Goal: Information Seeking & Learning: Learn about a topic

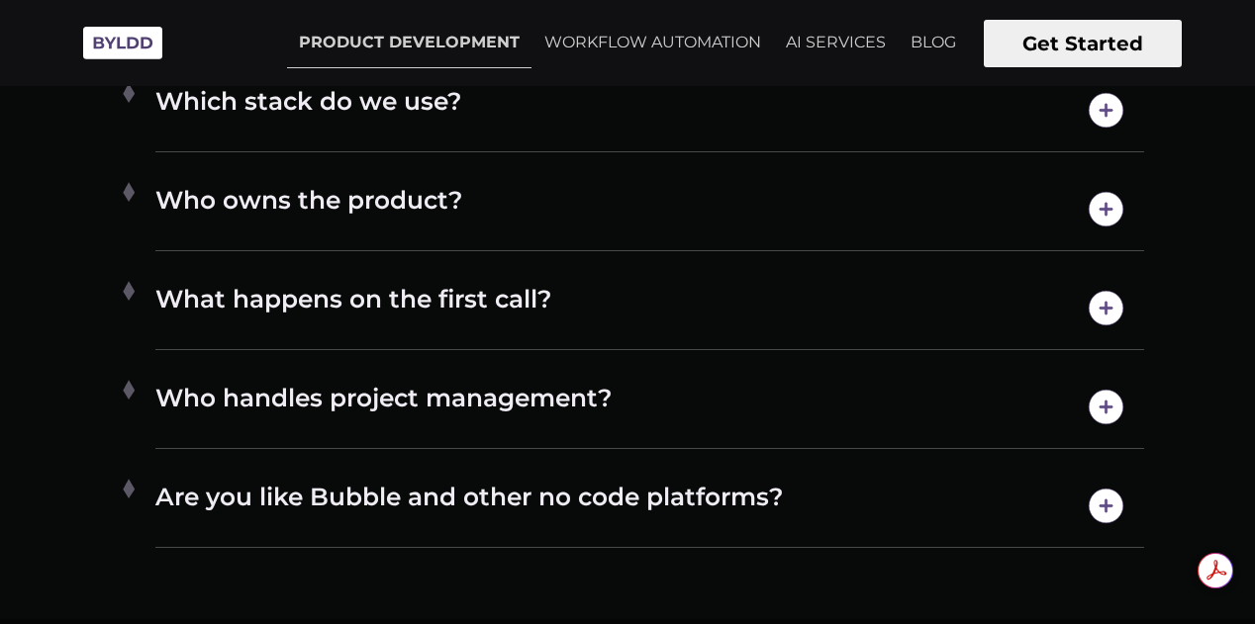
scroll to position [9780, 0]
click at [1104, 395] on img at bounding box center [1106, 408] width 50 height 50
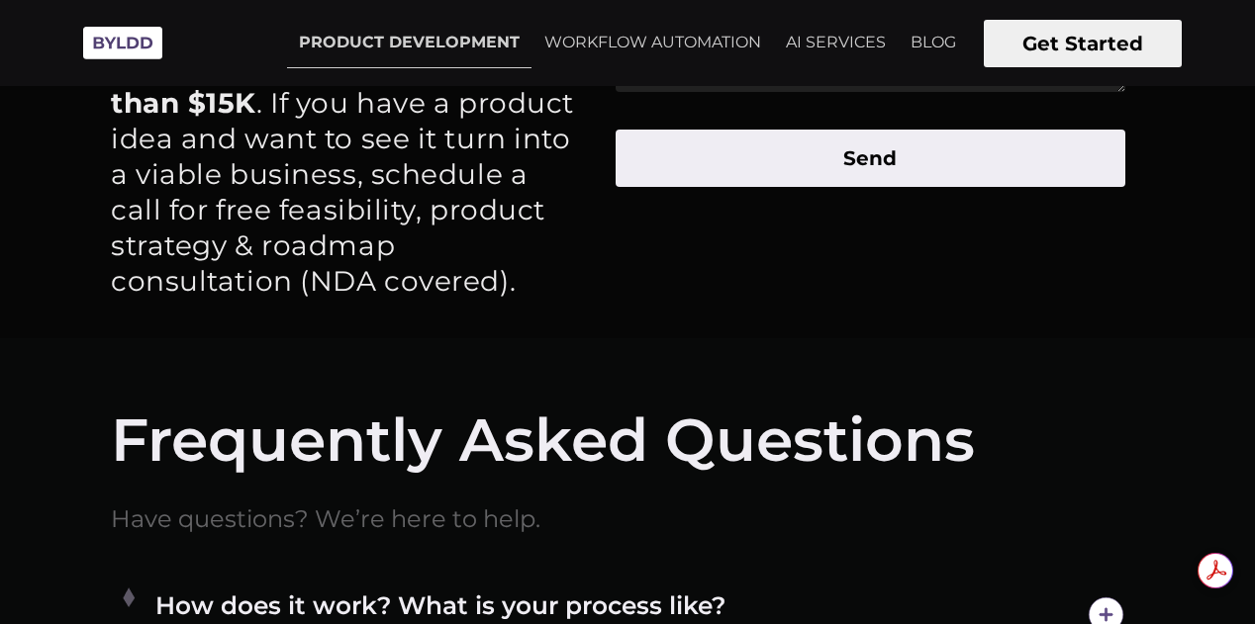
scroll to position [8972, 0]
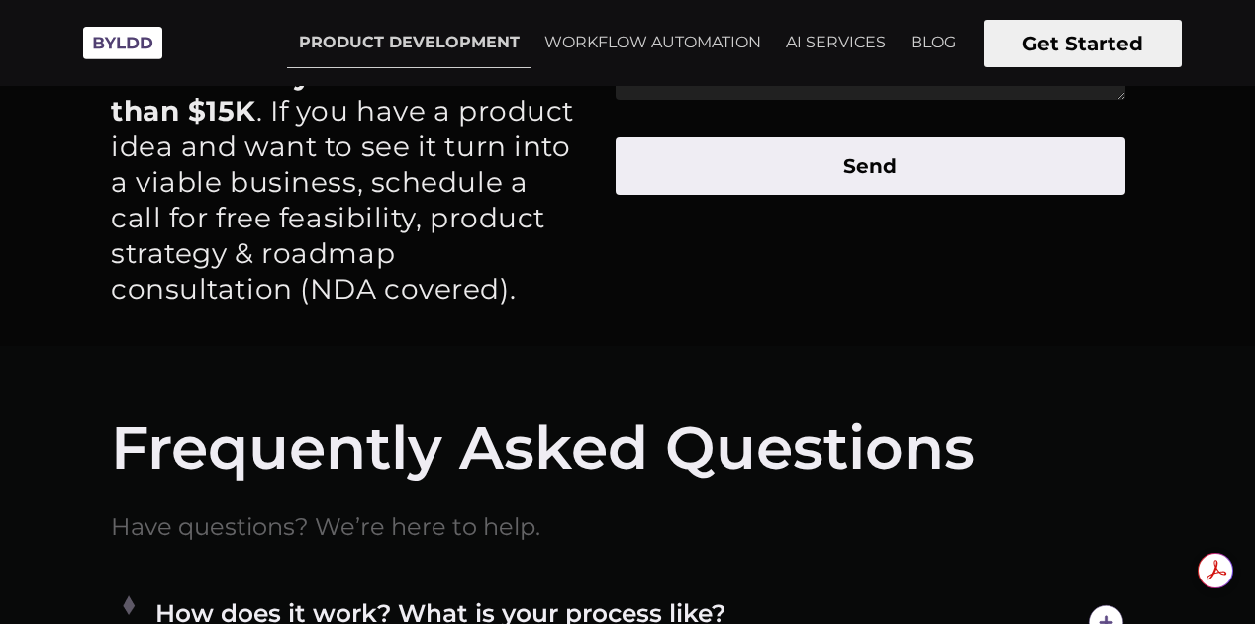
click at [142, 52] on img at bounding box center [122, 43] width 99 height 54
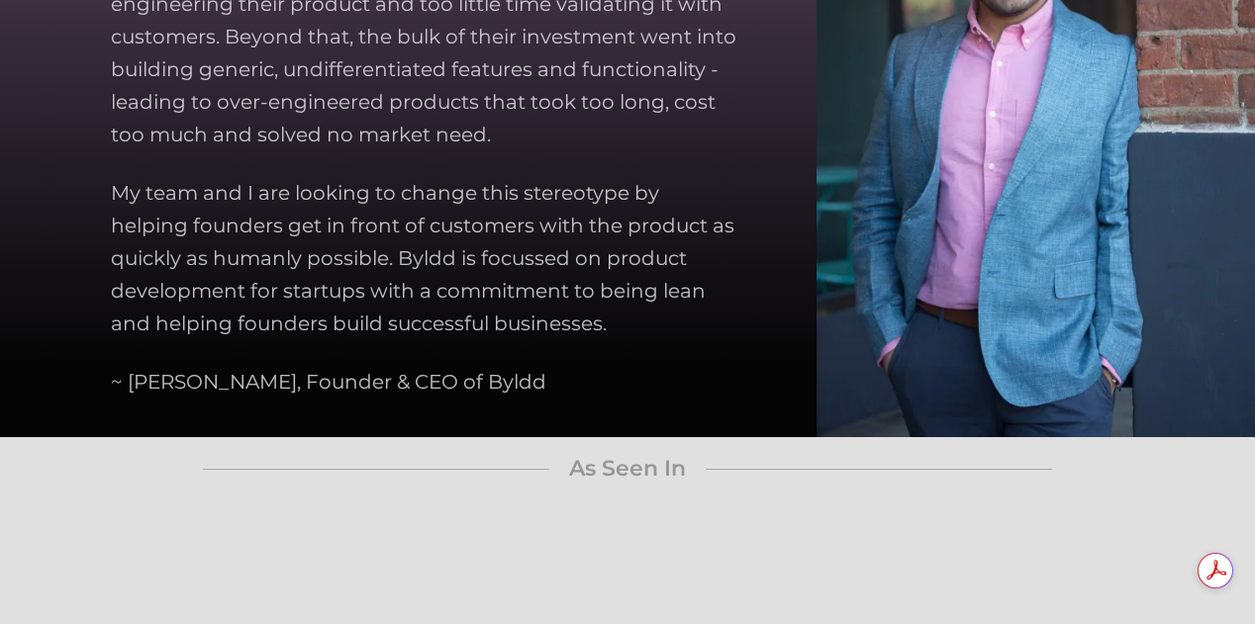
drag, startPoint x: 129, startPoint y: 387, endPoint x: 526, endPoint y: 383, distance: 397.8
click at [526, 383] on div "Our Founder I started Byldd because I saw founders spending exorbitant amounts …" at bounding box center [440, 94] width 658 height 864
copy p "[PERSON_NAME], Founder & CEO of Byldd"
